Goal: Task Accomplishment & Management: Manage account settings

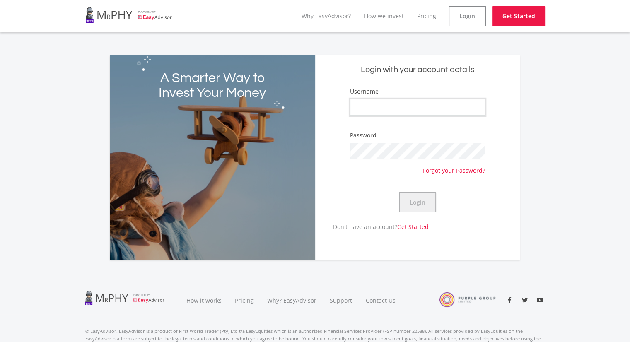
type input "neville1987"
click at [420, 203] on button "Login" at bounding box center [417, 202] width 37 height 21
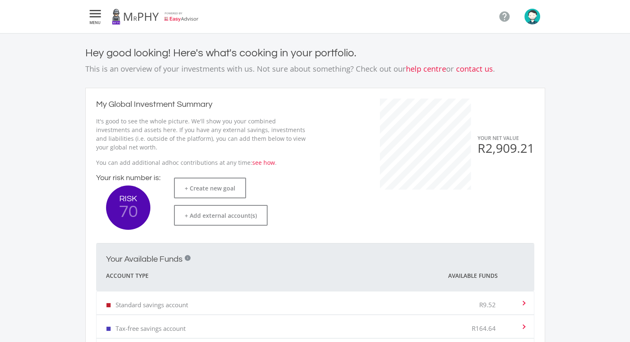
click at [102, 17] on icon "" at bounding box center [95, 14] width 15 height 10
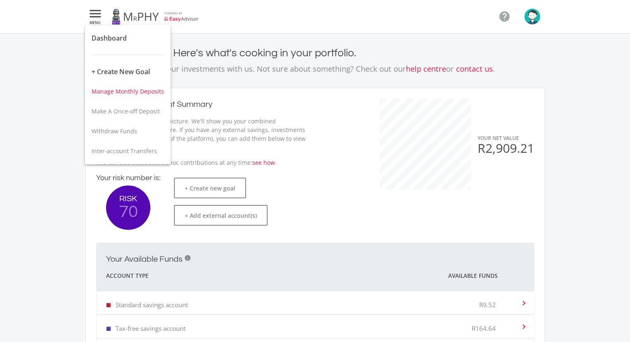
click at [116, 92] on span "Manage Monthly Deposits" at bounding box center [128, 91] width 73 height 8
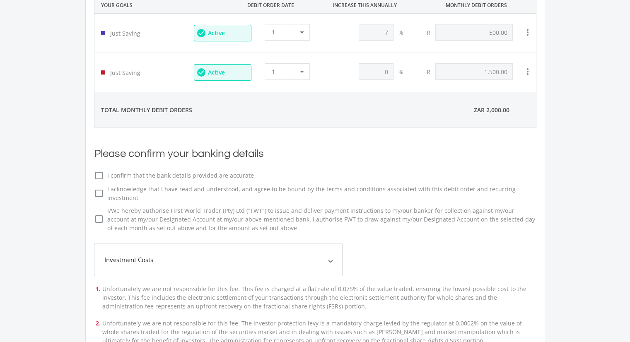
scroll to position [124, 0]
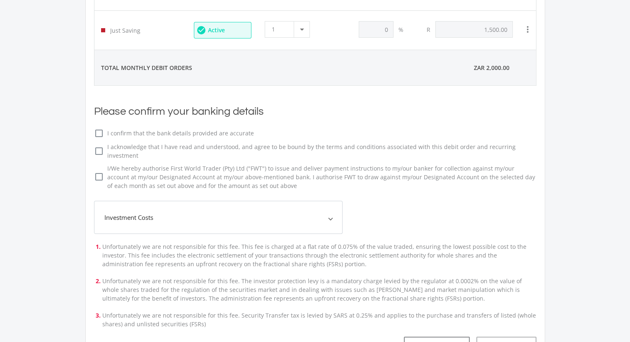
click at [246, 201] on mat-expansion-panel-header "Investment Costs" at bounding box center [218, 217] width 249 height 33
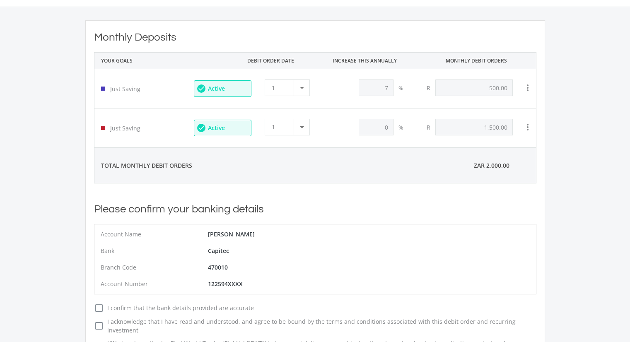
scroll to position [0, 0]
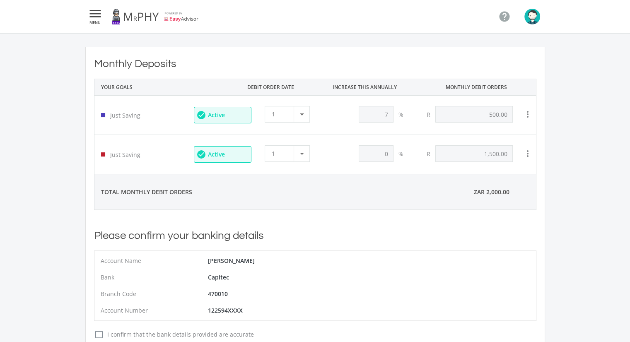
click at [96, 12] on icon "" at bounding box center [95, 14] width 15 height 10
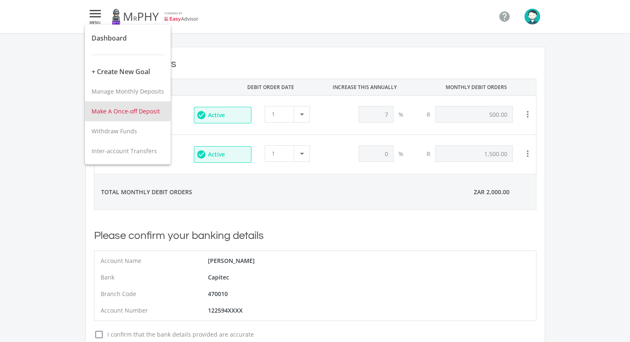
click at [128, 110] on span "Make A Once-off Deposit" at bounding box center [126, 111] width 68 height 8
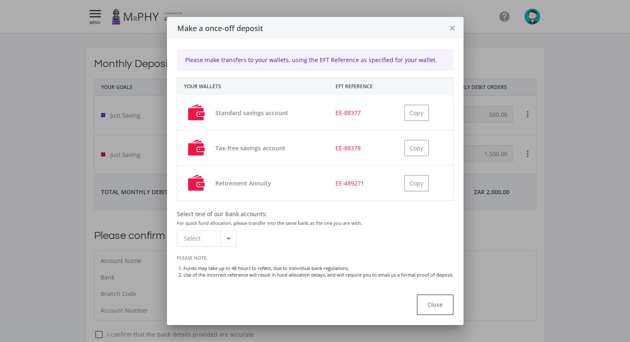
click at [222, 238] on div at bounding box center [228, 239] width 16 height 16
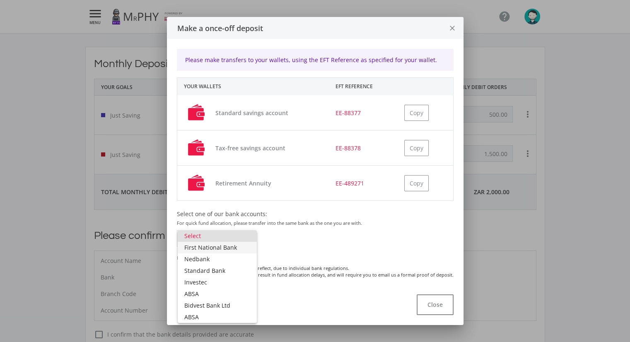
click at [229, 247] on span "First National Bank" at bounding box center [217, 248] width 66 height 12
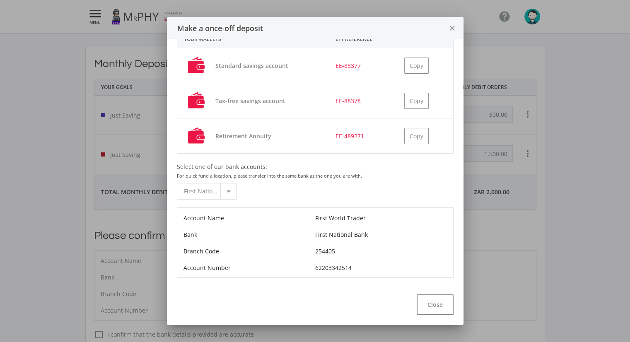
scroll to position [83, 0]
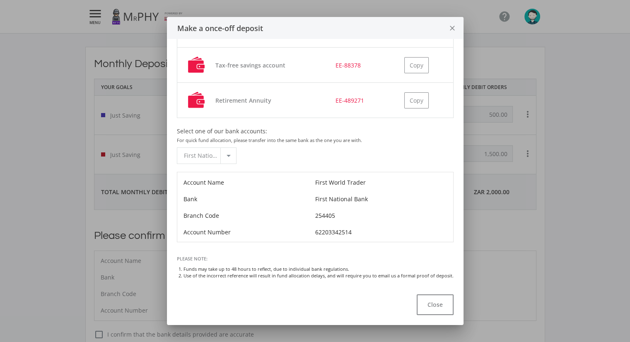
click at [332, 181] on div "First World Trader" at bounding box center [381, 182] width 132 height 17
copy div "First World Trader"
click at [327, 229] on div "62203342514" at bounding box center [381, 232] width 132 height 17
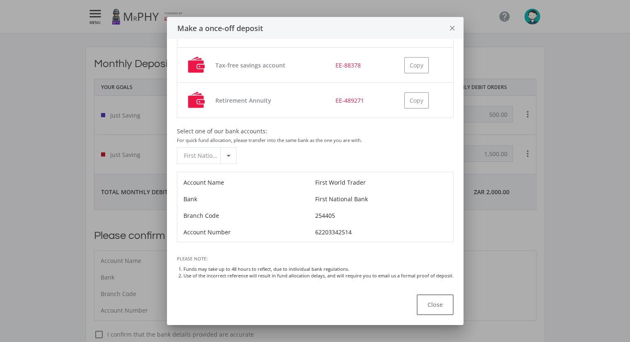
click at [327, 229] on div "62203342514" at bounding box center [381, 232] width 132 height 17
copy div "62203342514"
click at [322, 213] on div "254405" at bounding box center [381, 215] width 132 height 17
copy div "254405"
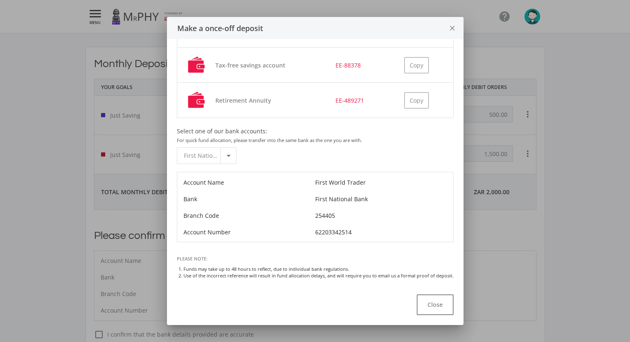
scroll to position [41, 0]
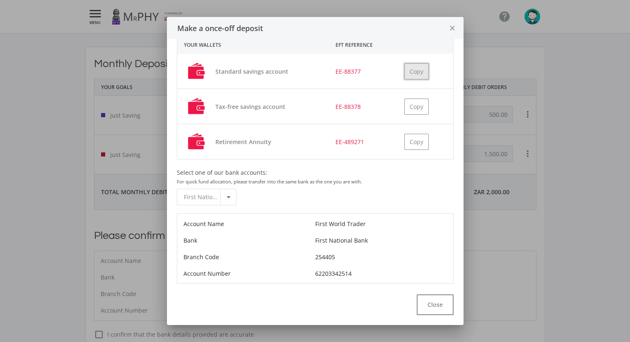
click at [414, 70] on button "Copy" at bounding box center [416, 71] width 24 height 16
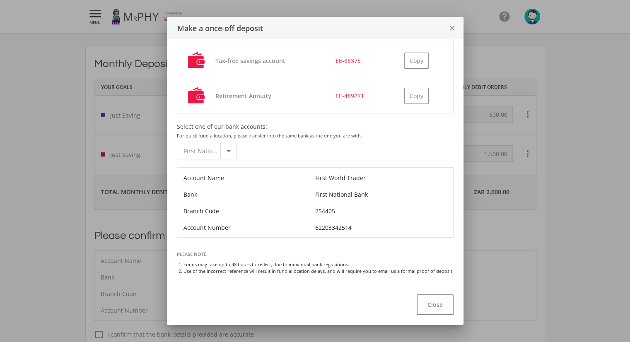
click at [455, 29] on icon "close" at bounding box center [452, 28] width 8 height 22
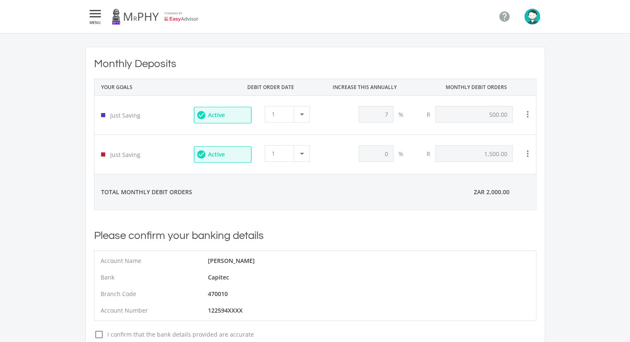
click at [94, 18] on icon "" at bounding box center [95, 14] width 15 height 10
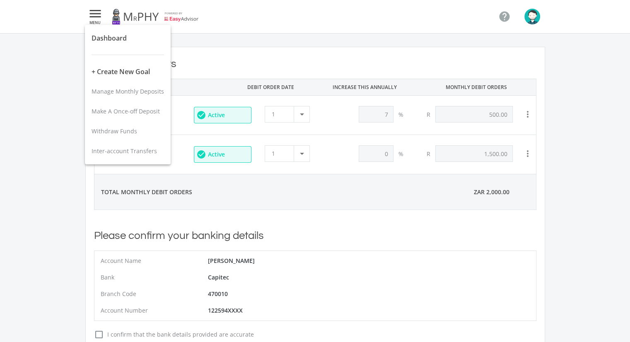
click at [109, 43] on button "Dashboard" at bounding box center [128, 38] width 86 height 20
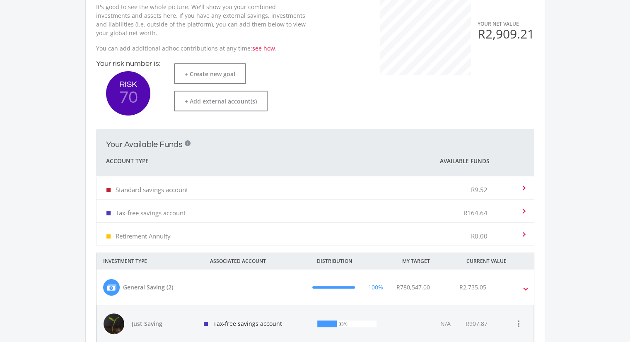
scroll to position [131, 227]
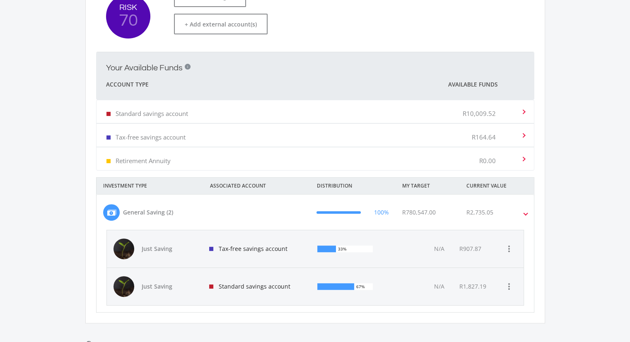
scroll to position [198, 0]
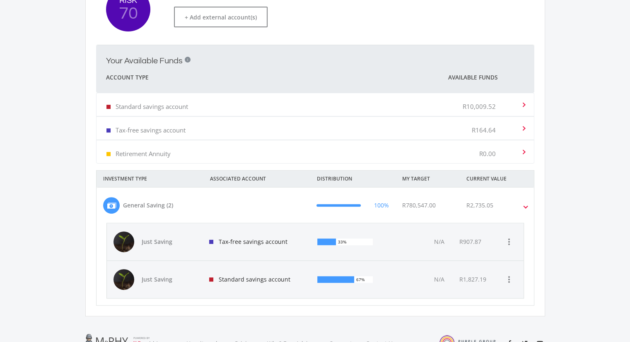
click at [523, 207] on div "R2,735.05" at bounding box center [502, 205] width 85 height 17
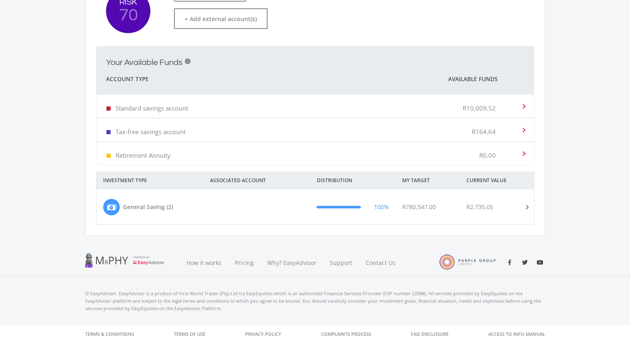
click at [520, 101] on div "R10,009.52" at bounding box center [492, 106] width 58 height 25
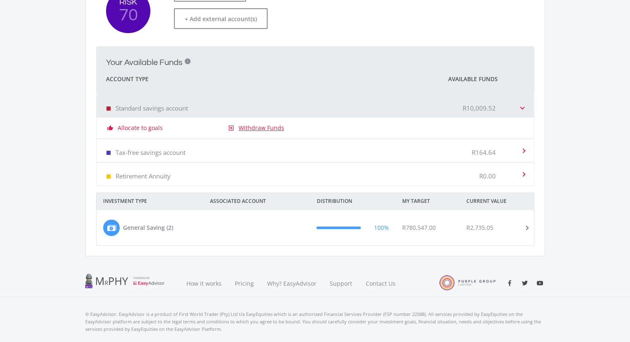
click at [251, 130] on link "Withdraw Funds" at bounding box center [262, 128] width 46 height 8
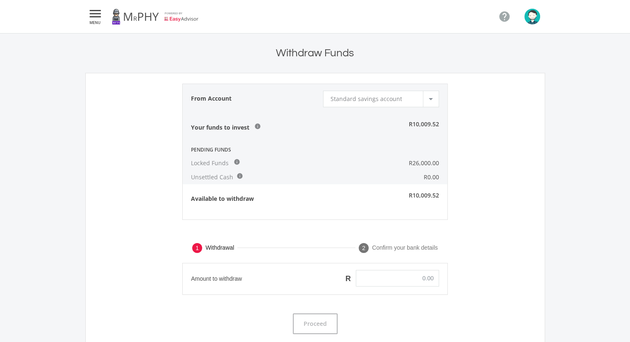
click at [349, 99] on span "Standard savings account" at bounding box center [366, 99] width 72 height 8
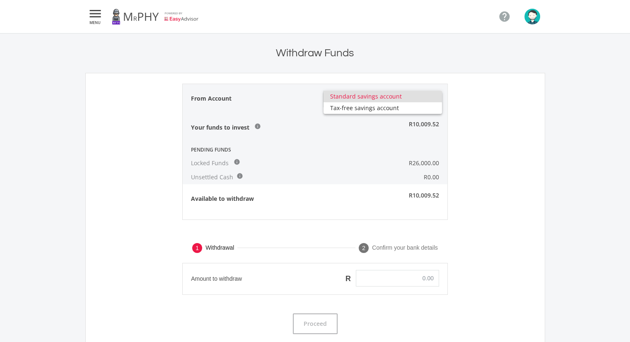
click at [375, 159] on div at bounding box center [315, 171] width 630 height 342
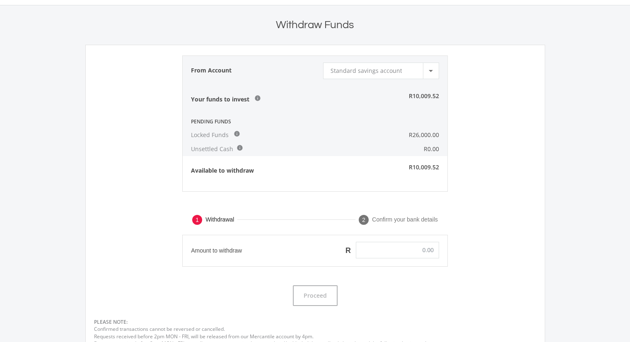
scroll to position [41, 0]
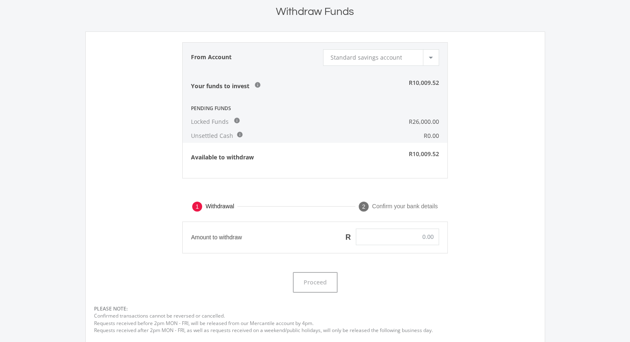
click at [356, 52] on div "Standard savings account" at bounding box center [376, 58] width 92 height 16
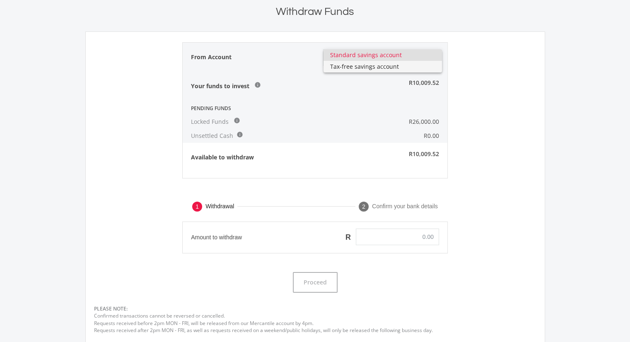
click at [356, 67] on span "Tax-free savings account" at bounding box center [382, 67] width 105 height 12
type input "0.00"
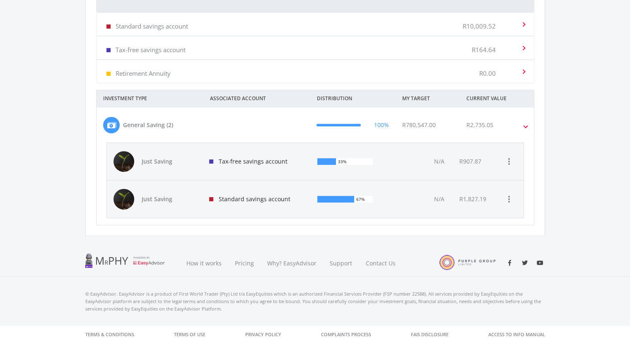
scroll to position [131, 227]
click at [508, 157] on icon "more_vert" at bounding box center [509, 162] width 10 height 10
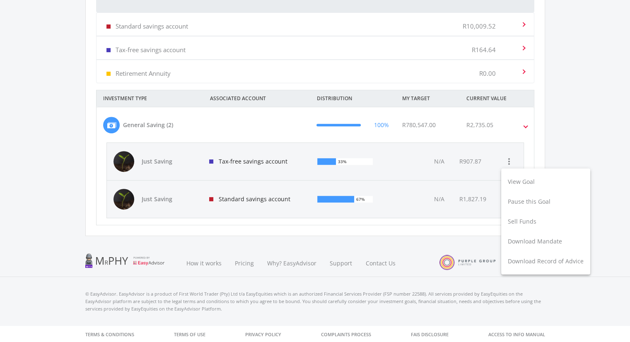
click at [527, 125] on div at bounding box center [315, 171] width 630 height 342
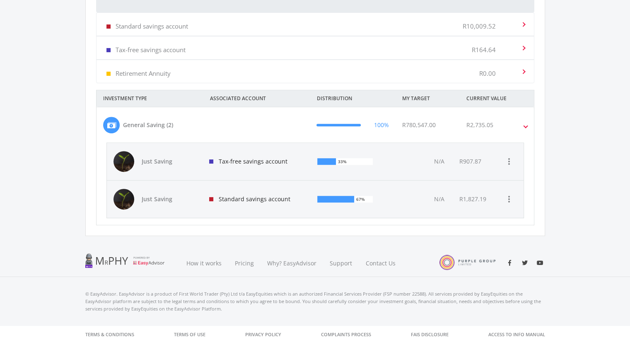
click at [525, 123] on span at bounding box center [525, 126] width 3 height 10
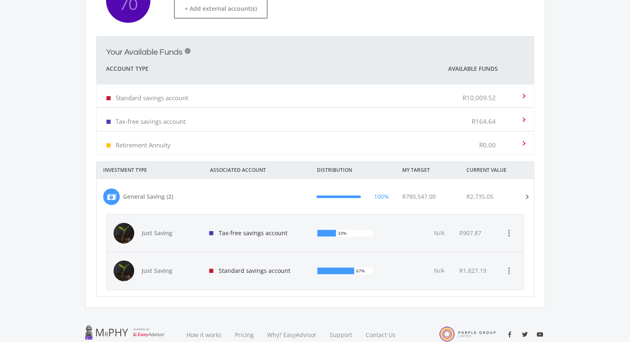
scroll to position [197, 0]
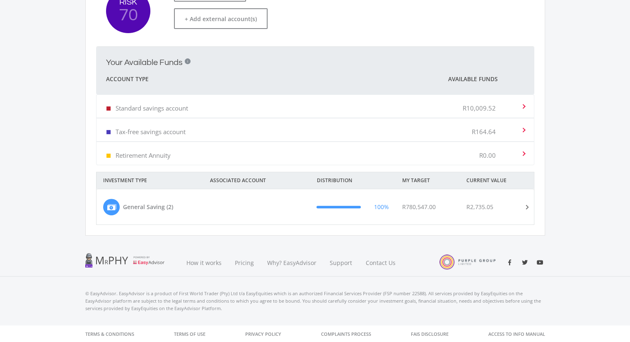
click at [523, 109] on mat-expansion-panel-header "Standard savings account R10,009.52" at bounding box center [316, 106] width 438 height 23
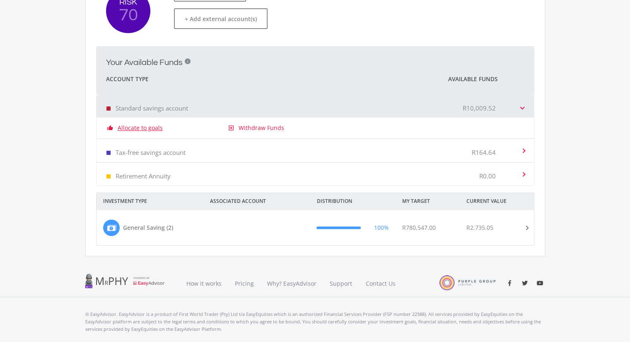
click at [124, 124] on link "Allocate to goals" at bounding box center [140, 128] width 45 height 8
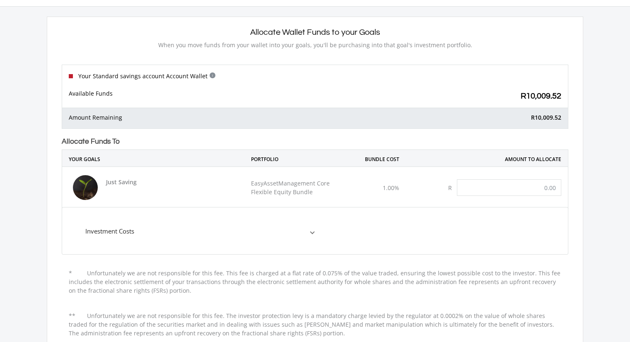
scroll to position [41, 0]
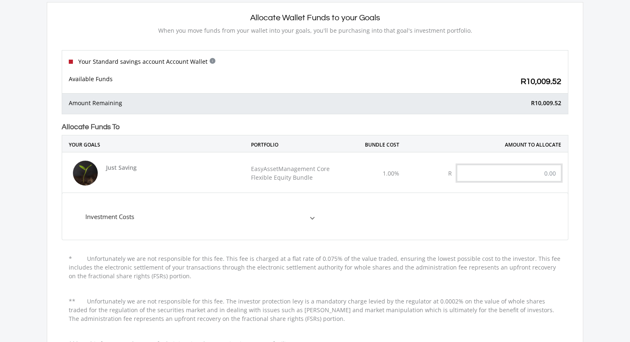
click at [485, 177] on input "text" at bounding box center [509, 173] width 104 height 17
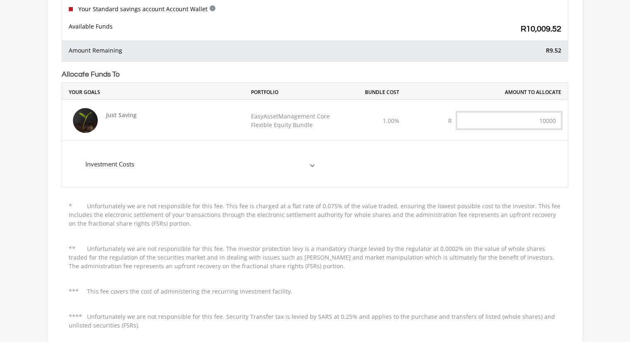
scroll to position [124, 0]
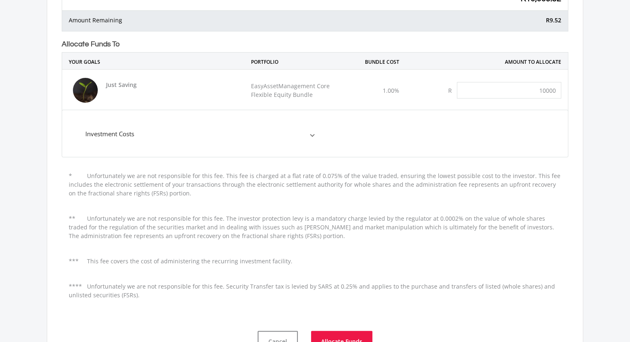
type input "10,000.00"
click at [287, 137] on span "Investment Costs" at bounding box center [197, 134] width 225 height 10
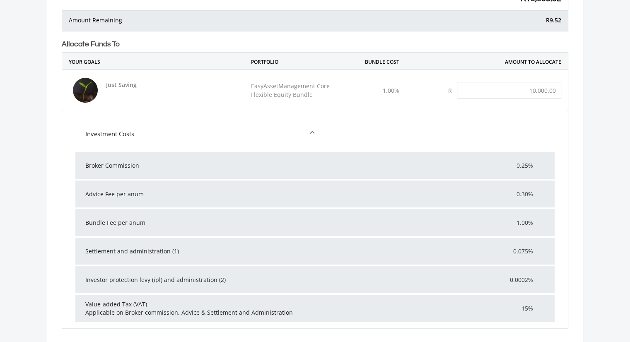
click at [318, 131] on mat-expansion-panel-header "Investment Costs" at bounding box center [199, 133] width 249 height 33
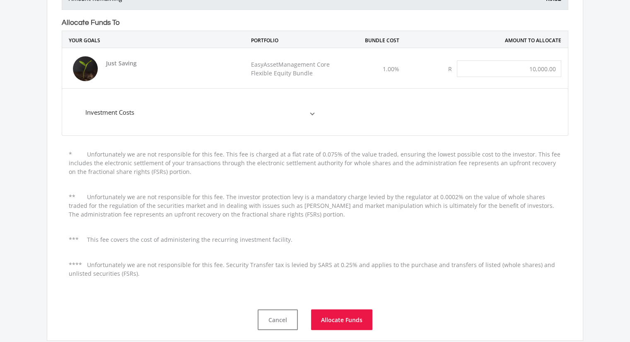
scroll to position [166, 0]
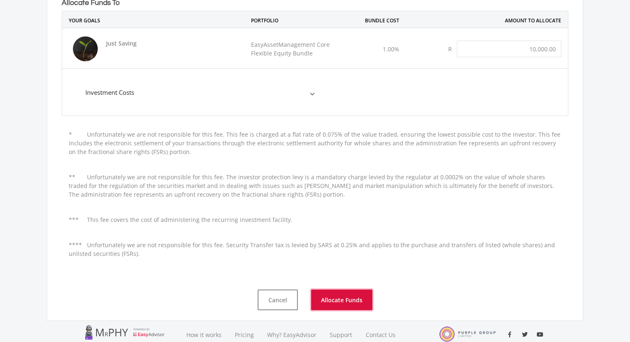
click at [342, 305] on button "Allocate Funds" at bounding box center [341, 300] width 61 height 21
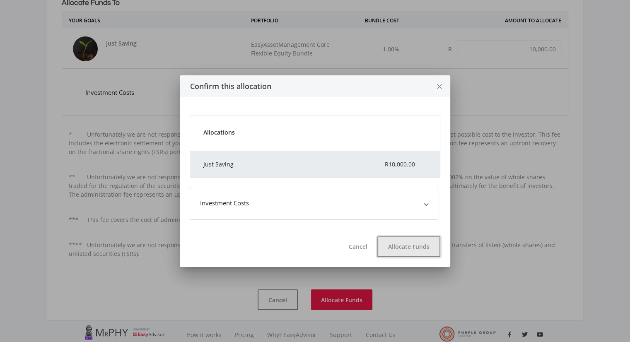
click at [424, 247] on button "Allocate Funds" at bounding box center [408, 247] width 63 height 21
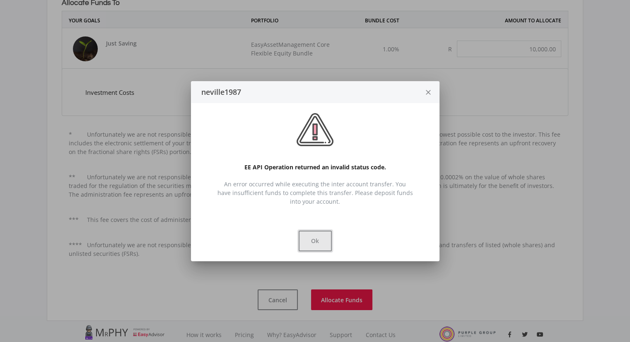
click at [330, 248] on button "Ok" at bounding box center [315, 241] width 33 height 21
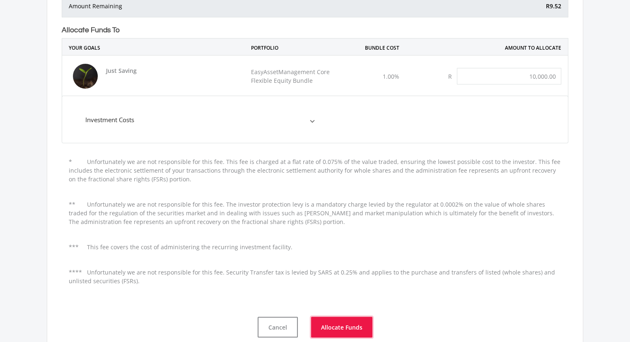
scroll to position [124, 0]
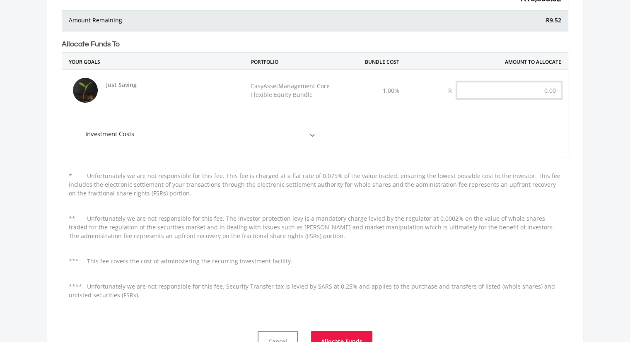
click at [578, 73] on div "Allocate Wallet Funds to your Goals When you move funds from your wallet into y…" at bounding box center [315, 140] width 537 height 443
click at [528, 91] on input "text" at bounding box center [509, 90] width 104 height 17
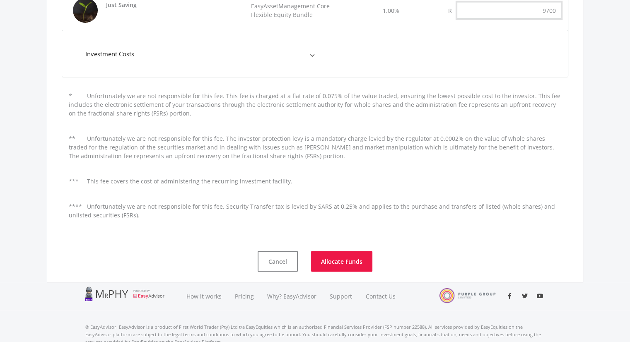
scroll to position [238, 0]
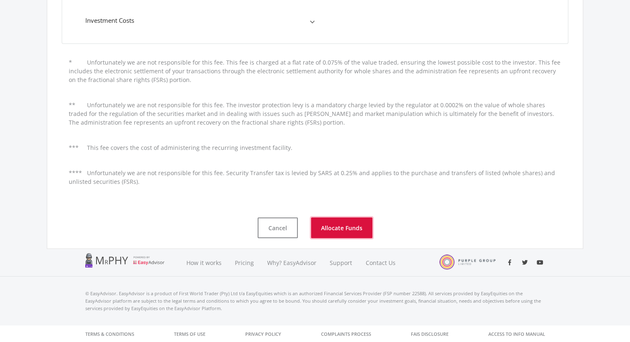
type input "9,700.00"
click at [353, 230] on button "Allocate Funds" at bounding box center [341, 228] width 61 height 21
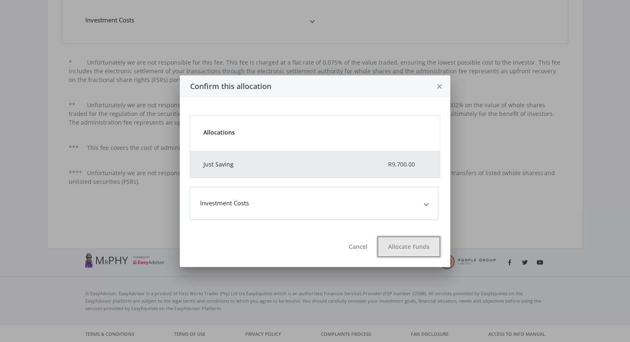
click at [415, 250] on button "Allocate Funds" at bounding box center [408, 247] width 63 height 21
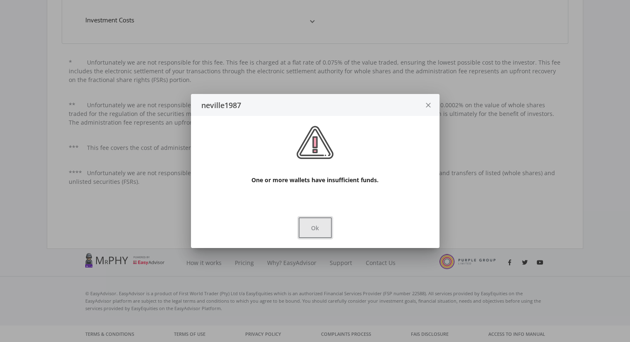
click at [312, 230] on button "Ok" at bounding box center [315, 228] width 33 height 21
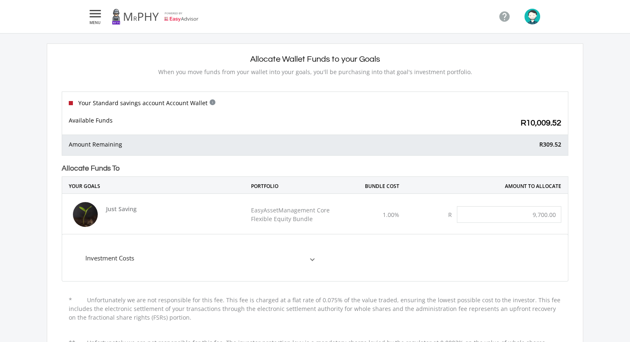
click at [368, 211] on div "1.00%" at bounding box center [379, 215] width 56 height 22
click at [89, 12] on icon "" at bounding box center [95, 14] width 15 height 10
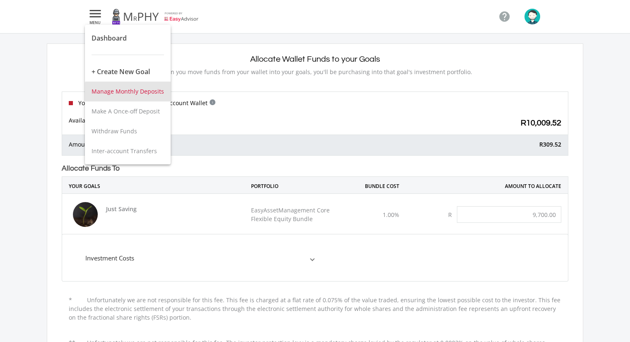
click at [132, 92] on span "Manage Monthly Deposits" at bounding box center [128, 91] width 73 height 8
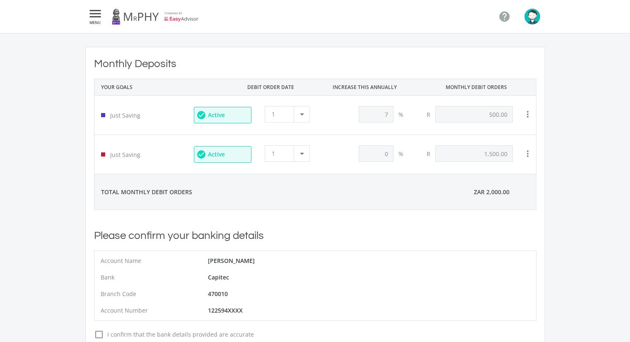
click at [107, 9] on nav " MENU " at bounding box center [315, 16] width 460 height 33
click at [100, 12] on icon "" at bounding box center [95, 14] width 15 height 10
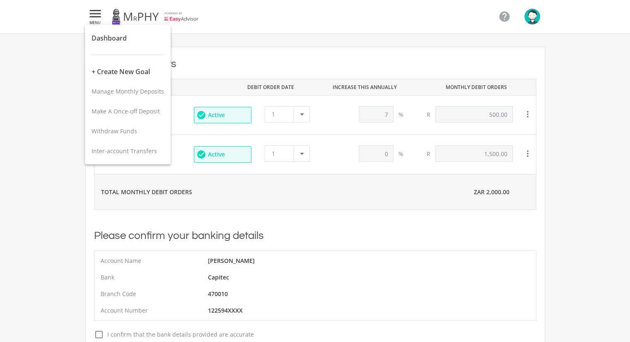
click at [93, 14] on div at bounding box center [315, 171] width 630 height 342
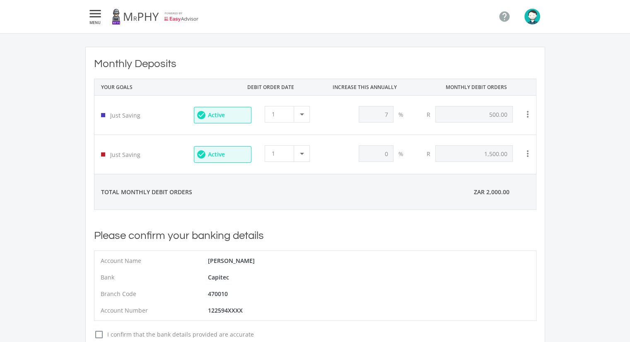
click at [95, 17] on icon "" at bounding box center [95, 14] width 15 height 10
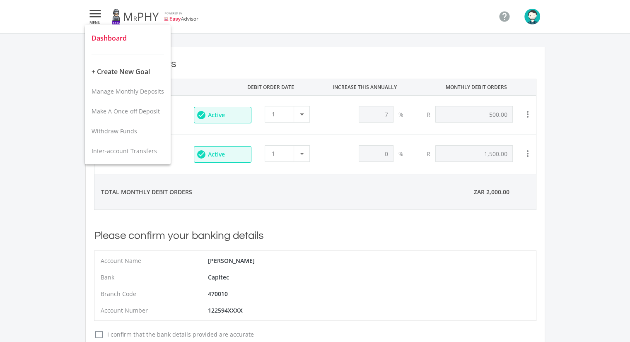
click at [106, 37] on span "Dashboard" at bounding box center [109, 38] width 35 height 9
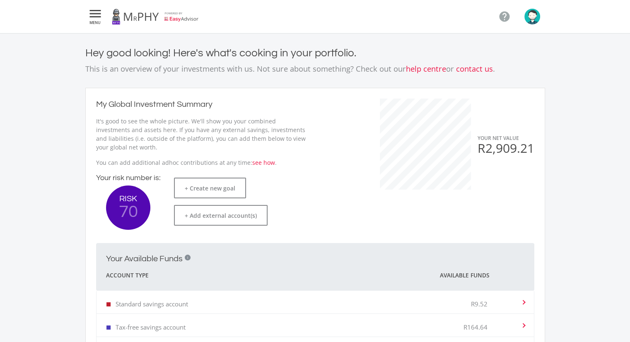
scroll to position [207, 0]
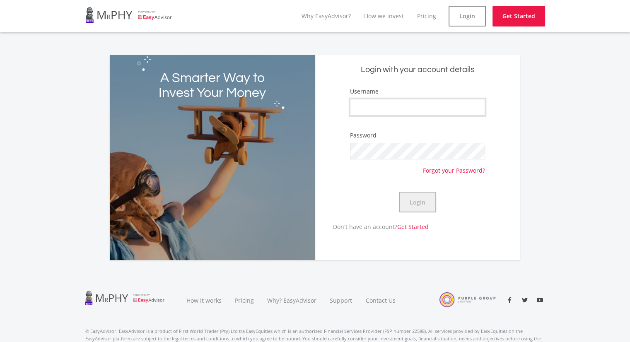
type input "neville1987"
click at [425, 201] on button "Login" at bounding box center [417, 202] width 37 height 21
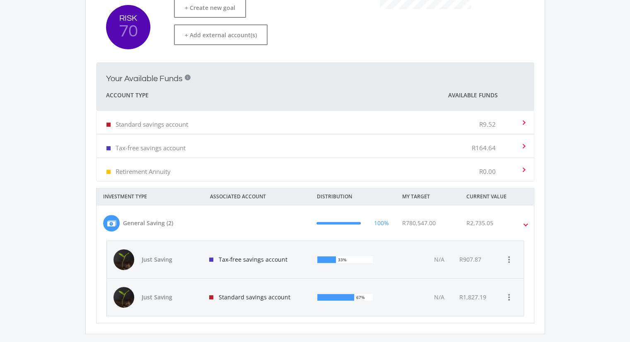
scroll to position [211, 0]
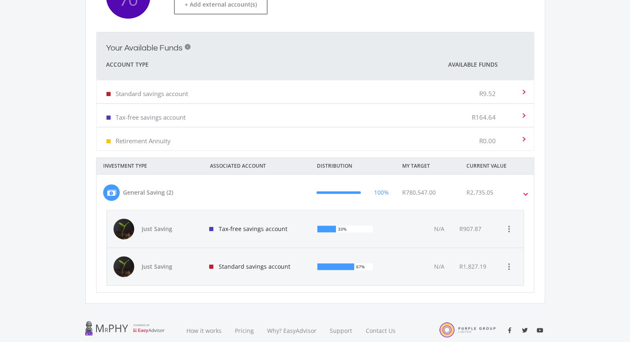
click at [526, 193] on span at bounding box center [525, 193] width 3 height 10
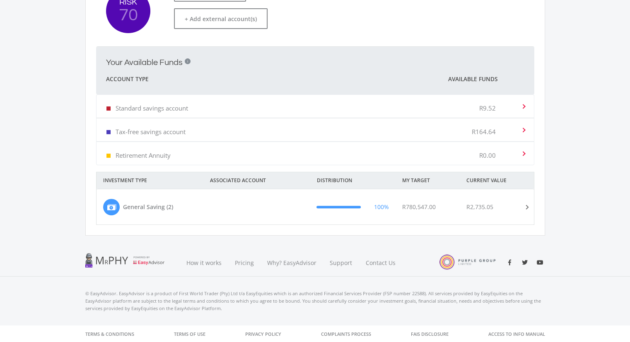
click at [526, 198] on mat-expansion-panel-header "General Saving (2) 100% R780,547.00 R2,735.05" at bounding box center [316, 206] width 438 height 35
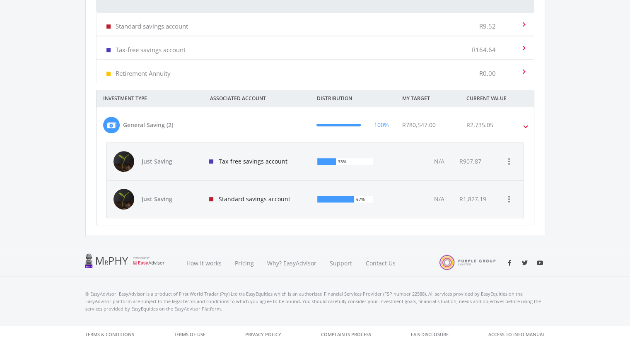
click at [524, 121] on span at bounding box center [525, 126] width 3 height 10
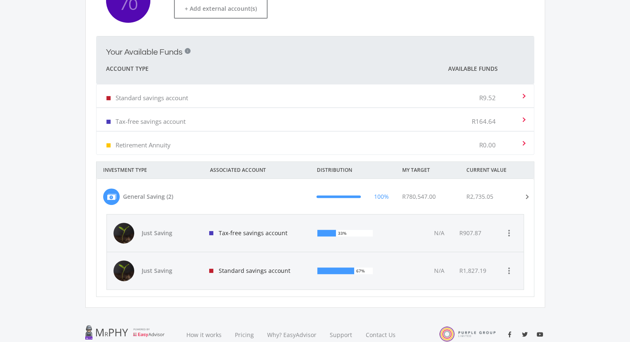
scroll to position [197, 0]
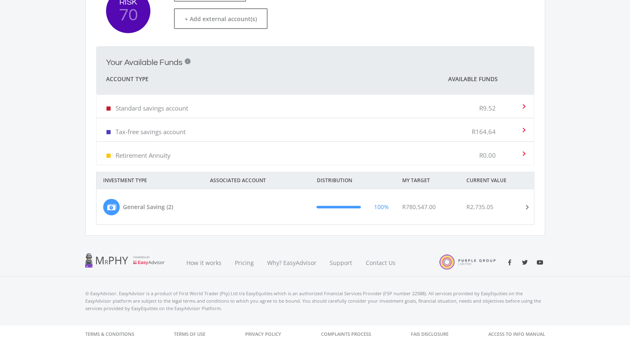
click at [519, 111] on div "R9.52" at bounding box center [499, 106] width 41 height 25
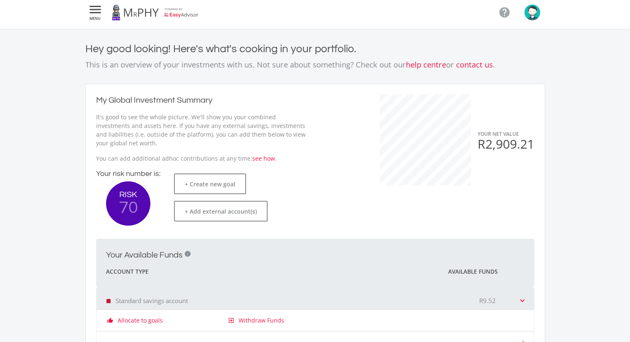
scroll to position [0, 0]
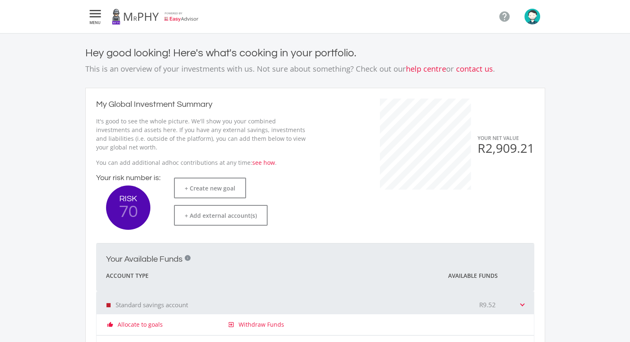
click at [98, 17] on icon "" at bounding box center [95, 14] width 15 height 10
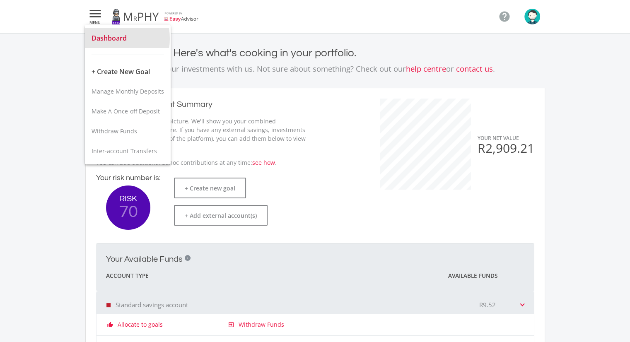
click at [108, 39] on span "Dashboard" at bounding box center [109, 38] width 35 height 9
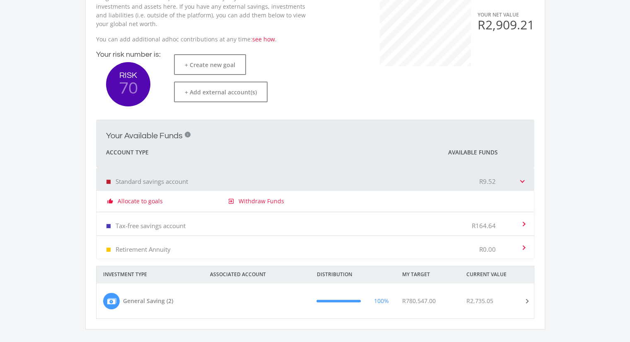
scroll to position [207, 0]
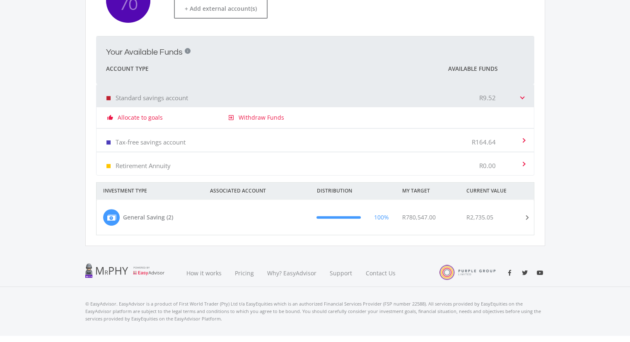
click at [494, 94] on p "R9.52" at bounding box center [487, 98] width 17 height 8
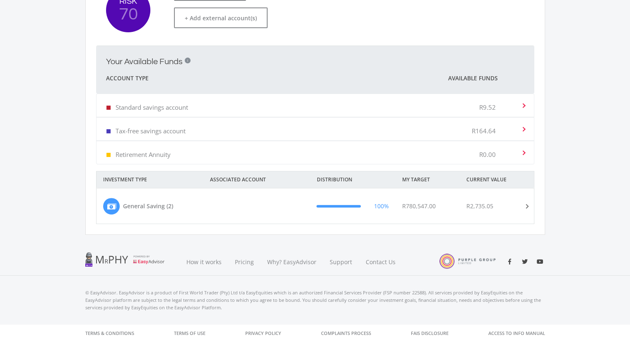
scroll to position [197, 0]
click at [525, 207] on span at bounding box center [526, 207] width 10 height 3
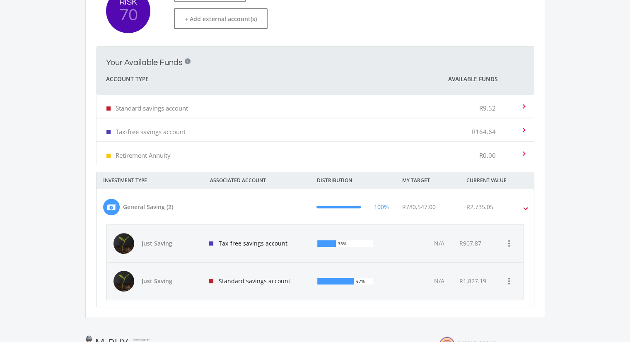
scroll to position [0, 0]
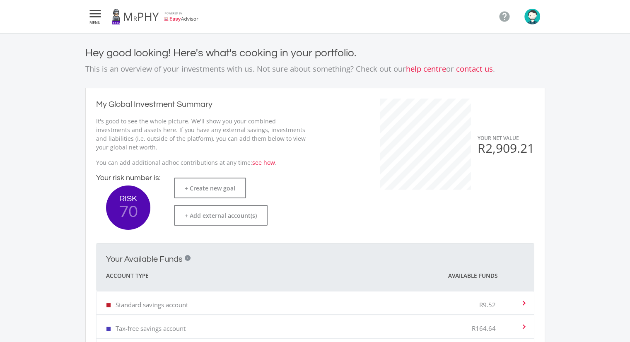
click at [98, 10] on icon "" at bounding box center [95, 14] width 15 height 10
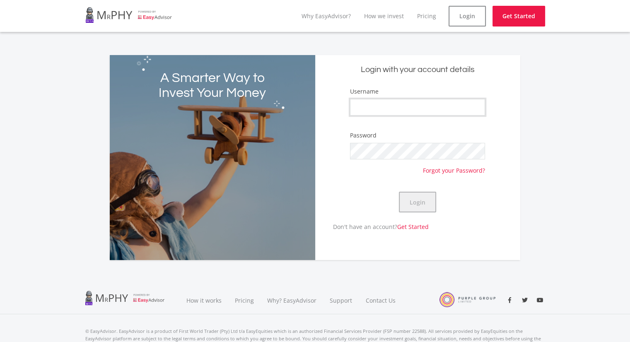
type input "neville1987"
click at [424, 198] on button "Login" at bounding box center [417, 202] width 37 height 21
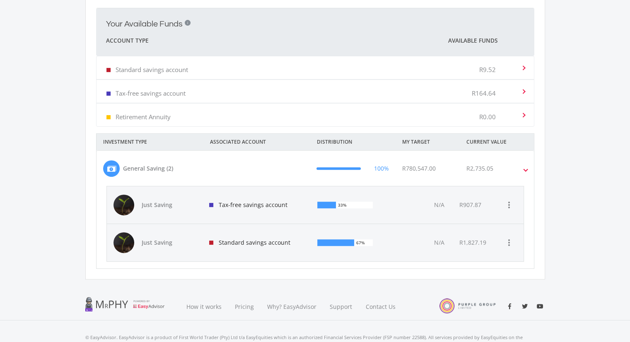
scroll to position [237, 0]
